Goal: Task Accomplishment & Management: Use online tool/utility

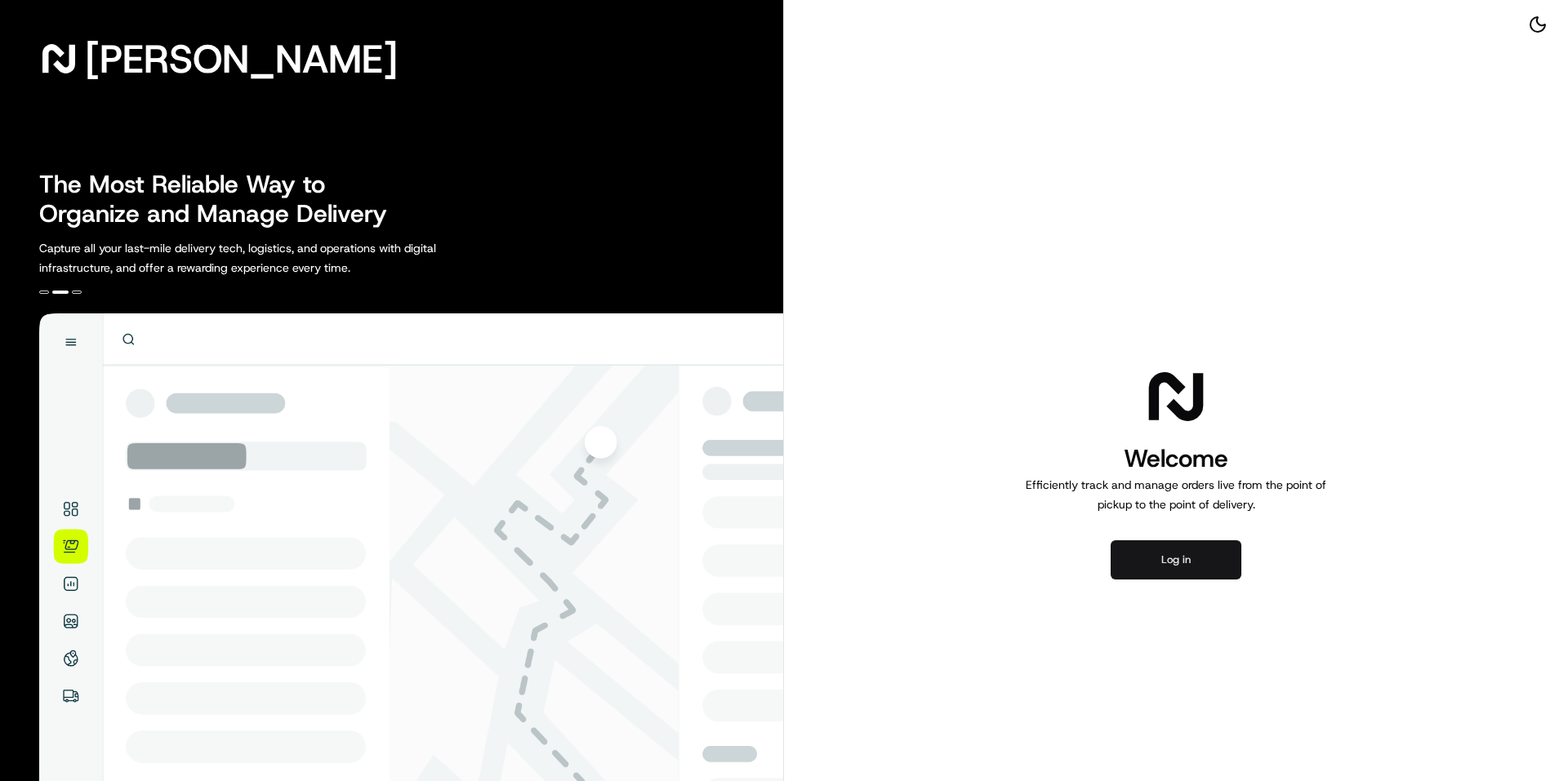
click at [1208, 571] on button "Log in" at bounding box center [1176, 560] width 131 height 39
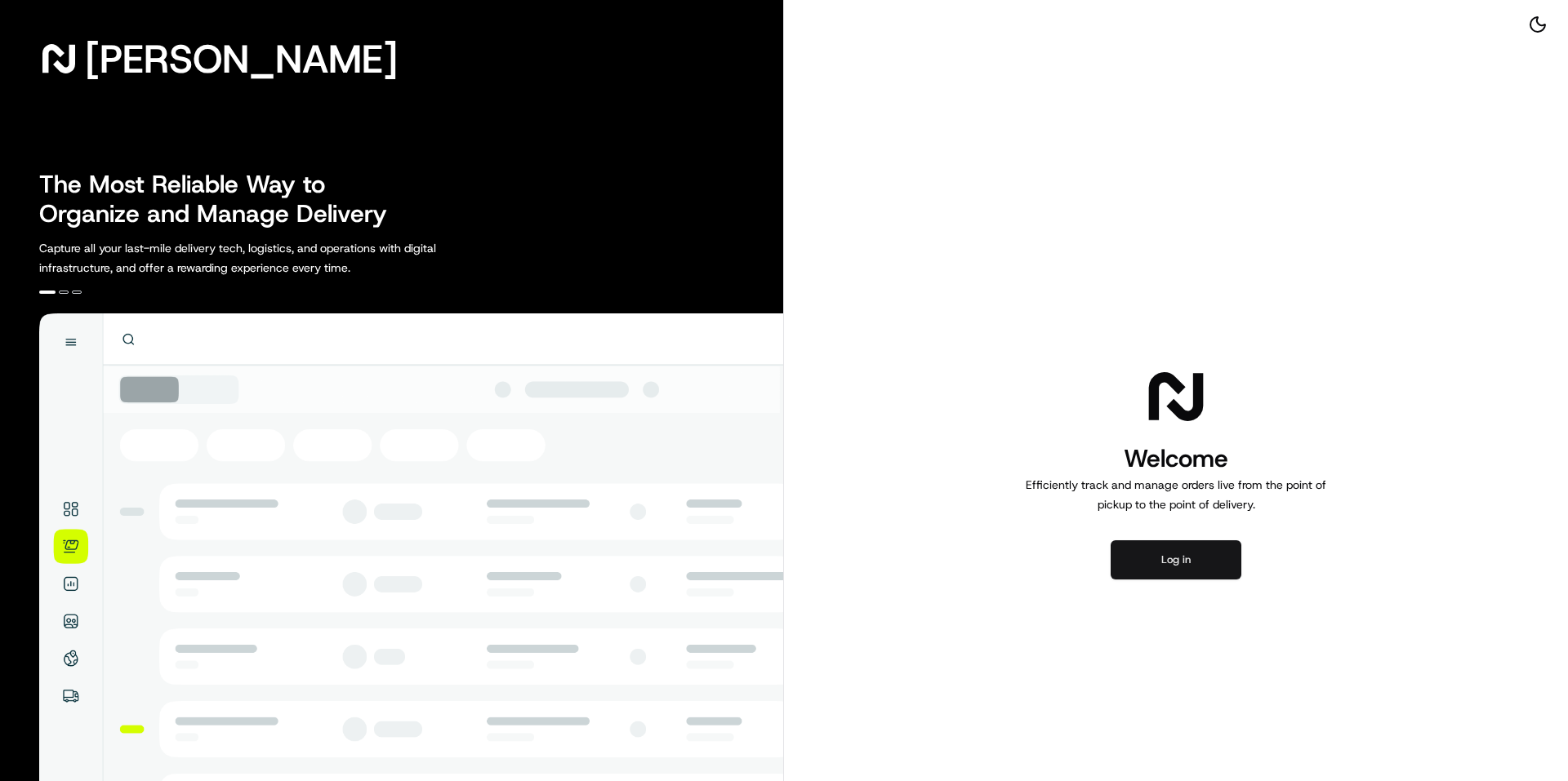
click at [1161, 556] on button "Log in" at bounding box center [1176, 560] width 131 height 39
